Goal: Information Seeking & Learning: Learn about a topic

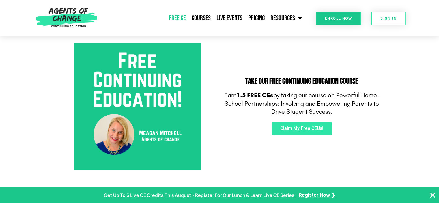
scroll to position [231, 0]
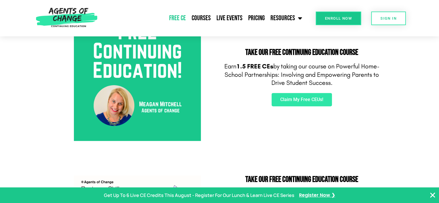
click at [162, 54] on img at bounding box center [137, 77] width 127 height 127
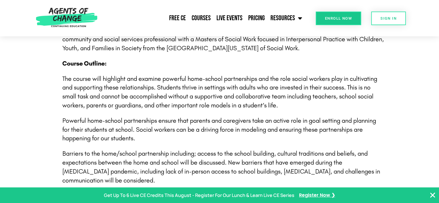
scroll to position [606, 0]
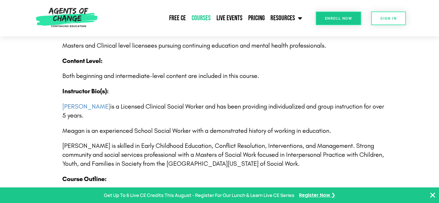
click at [206, 17] on link "Courses" at bounding box center [201, 18] width 25 height 14
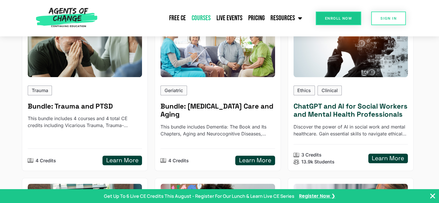
scroll to position [577, 0]
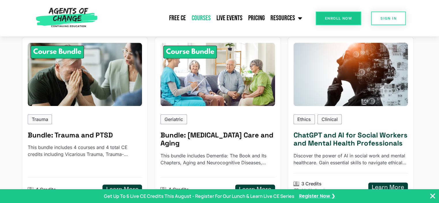
click at [333, 116] on p "Clinical" at bounding box center [330, 119] width 16 height 7
type input "********"
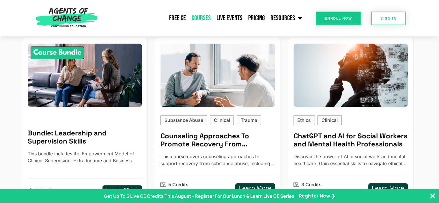
scroll to position [115, 0]
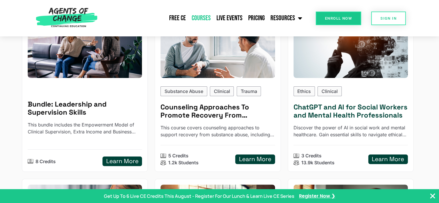
click at [382, 158] on h5 "Learn More" at bounding box center [388, 159] width 32 height 7
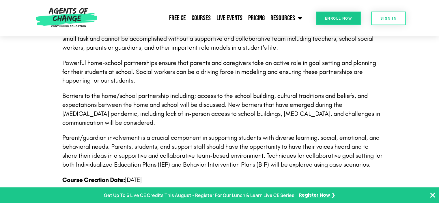
scroll to position [693, 0]
